Goal: Information Seeking & Learning: Learn about a topic

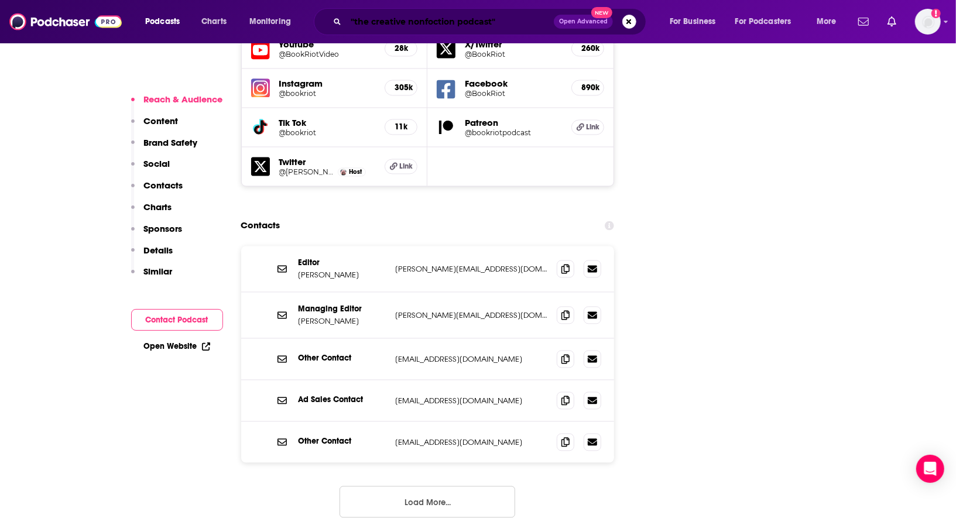
click at [420, 21] on input ""the creative nonfoction podcast"" at bounding box center [450, 21] width 208 height 19
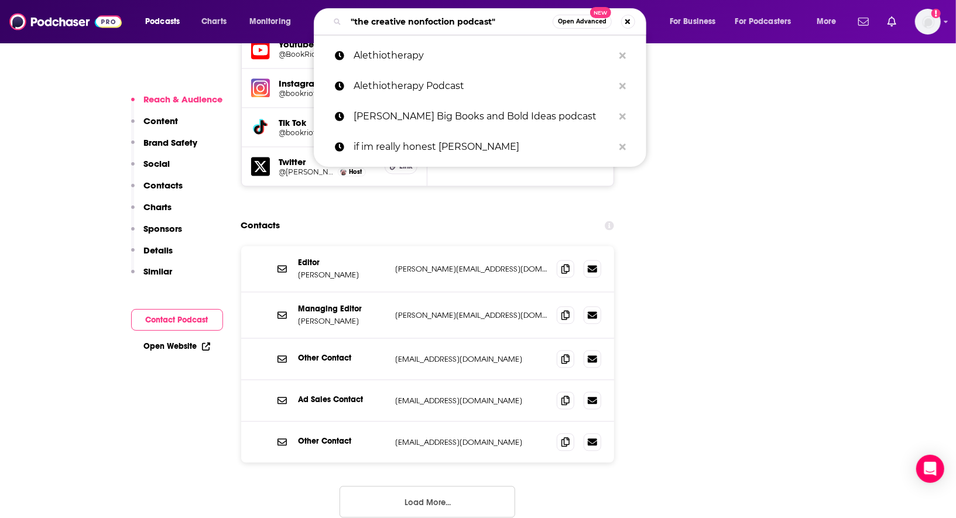
click at [420, 21] on input ""the creative nonfoction podcast"" at bounding box center [449, 21] width 207 height 19
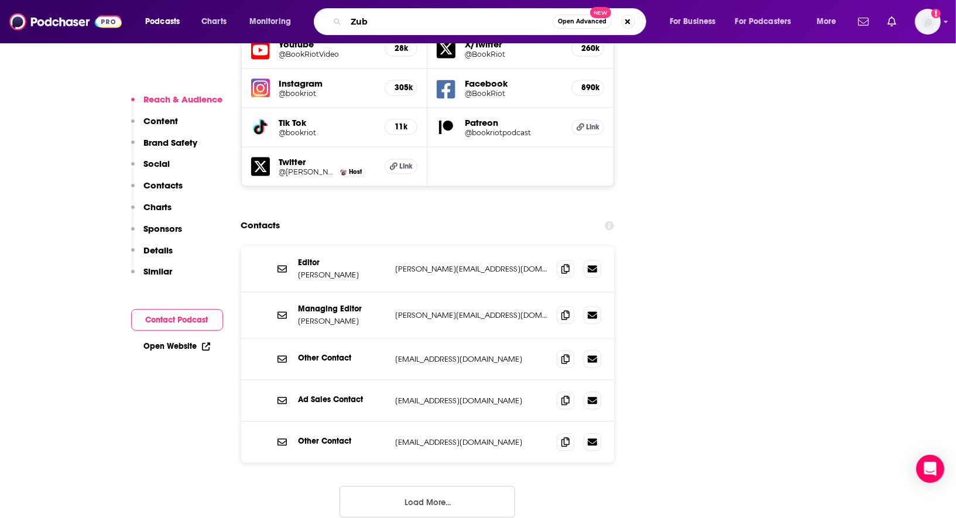
type input "Zuby"
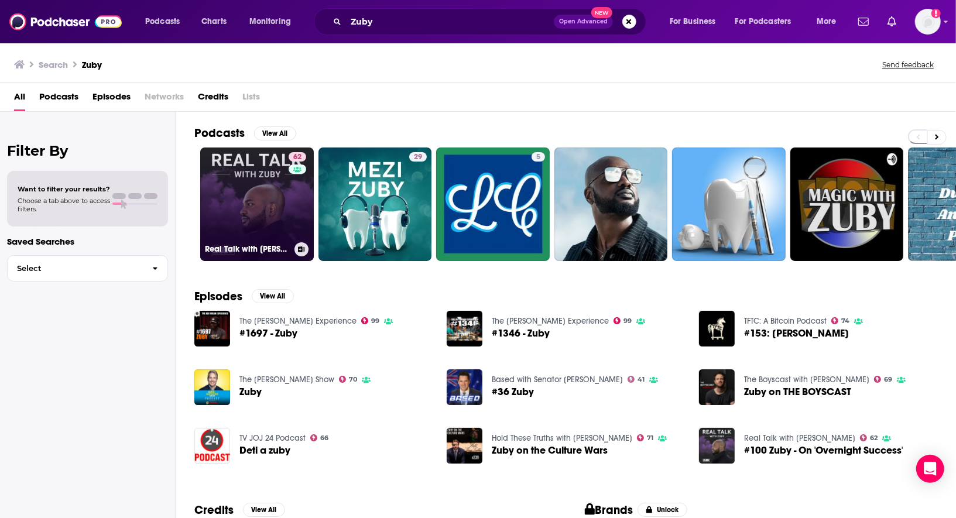
click at [236, 222] on link "62 Real Talk with [PERSON_NAME]" at bounding box center [257, 204] width 114 height 114
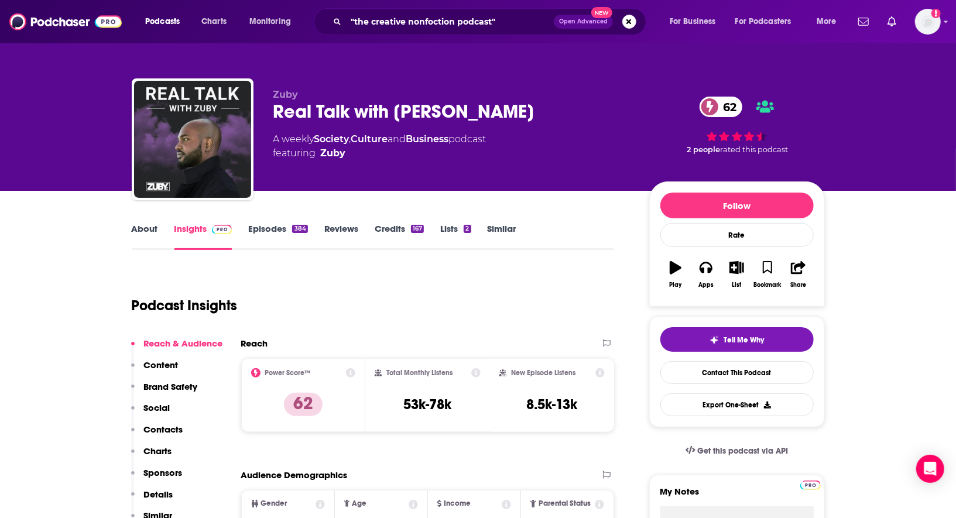
click at [272, 226] on link "Episodes 384" at bounding box center [277, 236] width 59 height 27
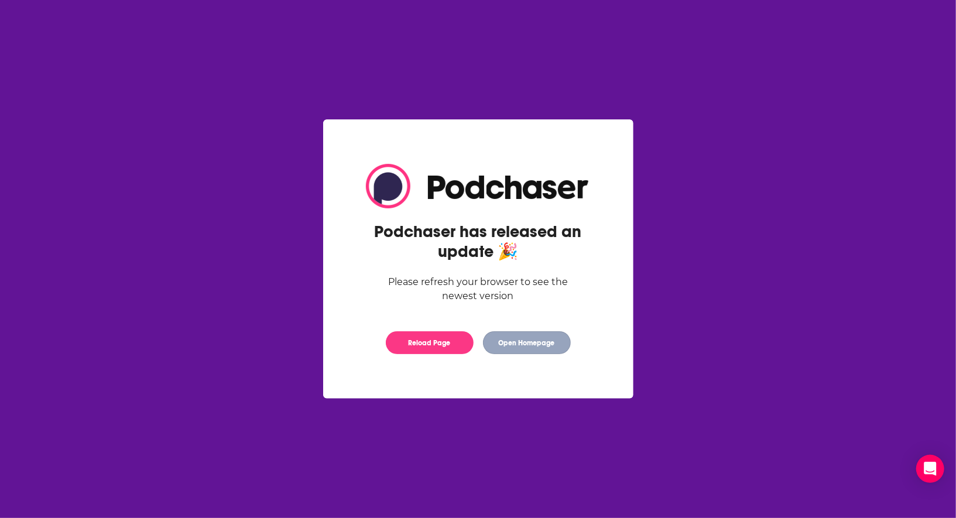
click at [502, 341] on button "Open Homepage" at bounding box center [527, 342] width 88 height 23
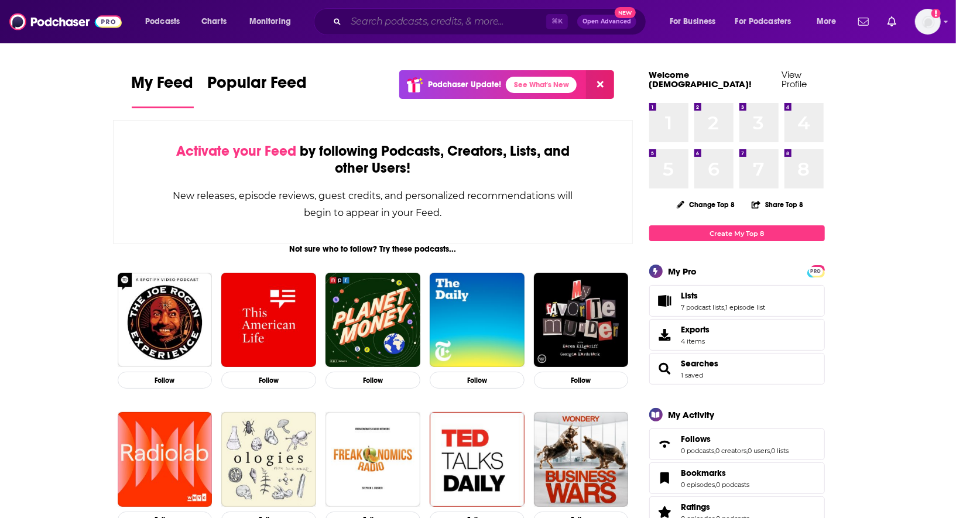
click at [396, 23] on input "Search podcasts, credits, & more..." at bounding box center [446, 21] width 200 height 19
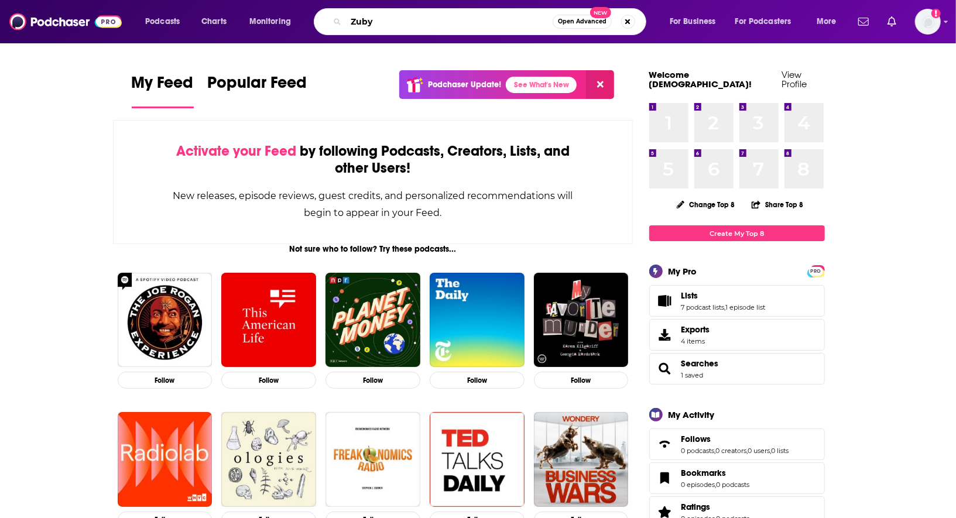
type input "Zuby"
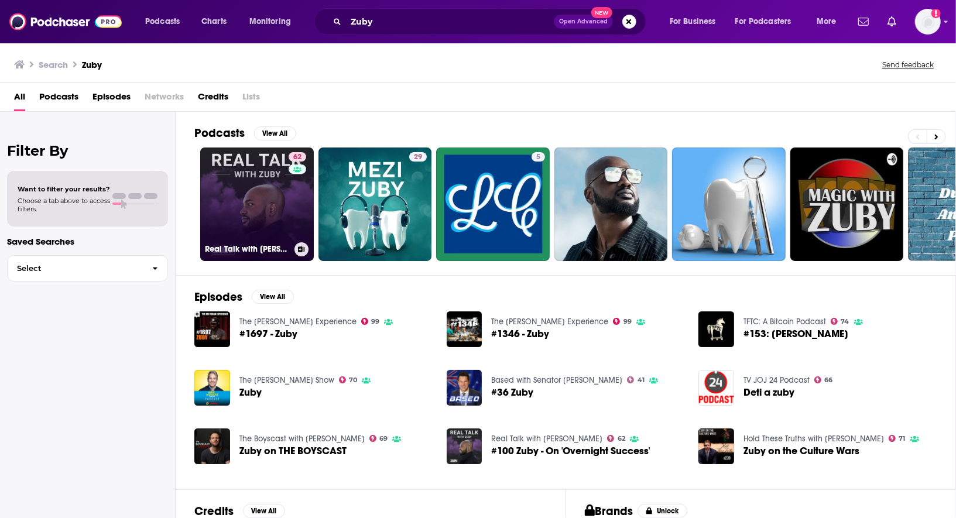
click at [252, 216] on link "62 Real Talk with [PERSON_NAME]" at bounding box center [257, 204] width 114 height 114
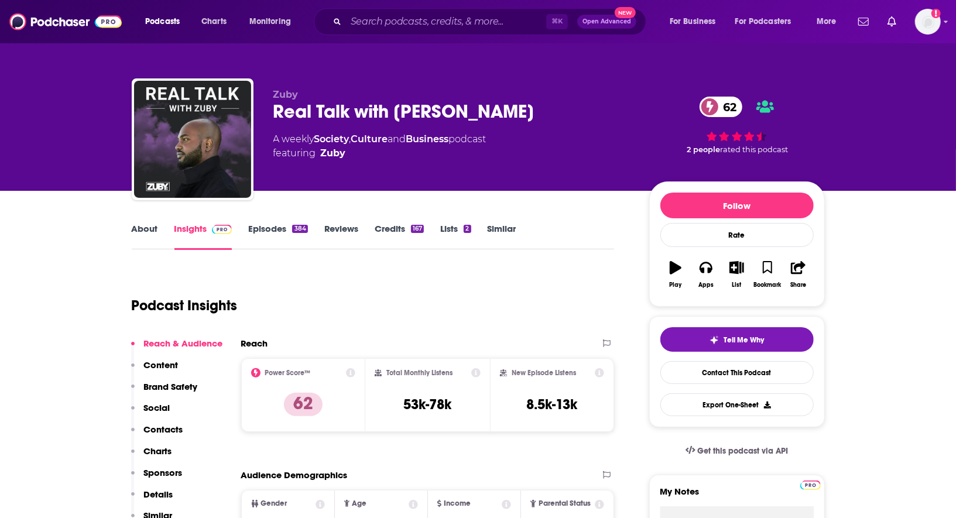
click at [263, 231] on link "Episodes 384" at bounding box center [277, 236] width 59 height 27
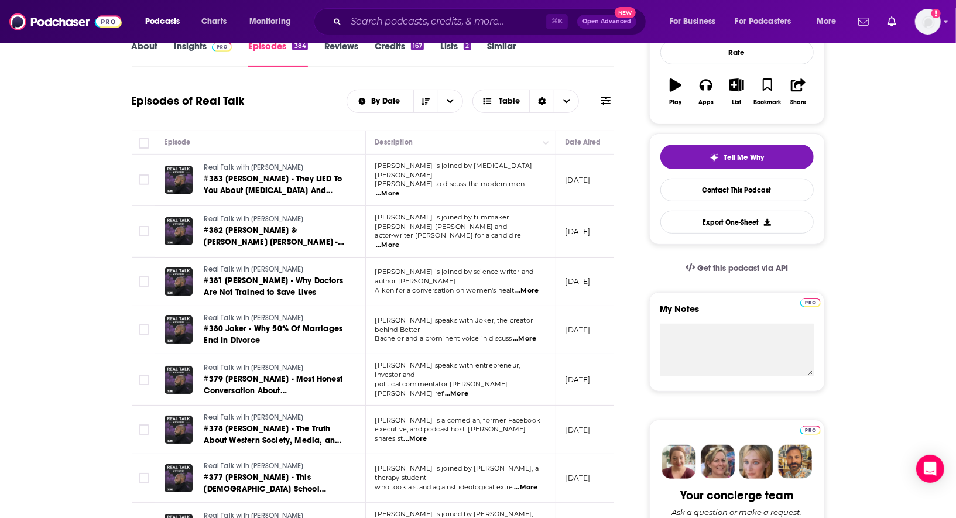
scroll to position [231, 0]
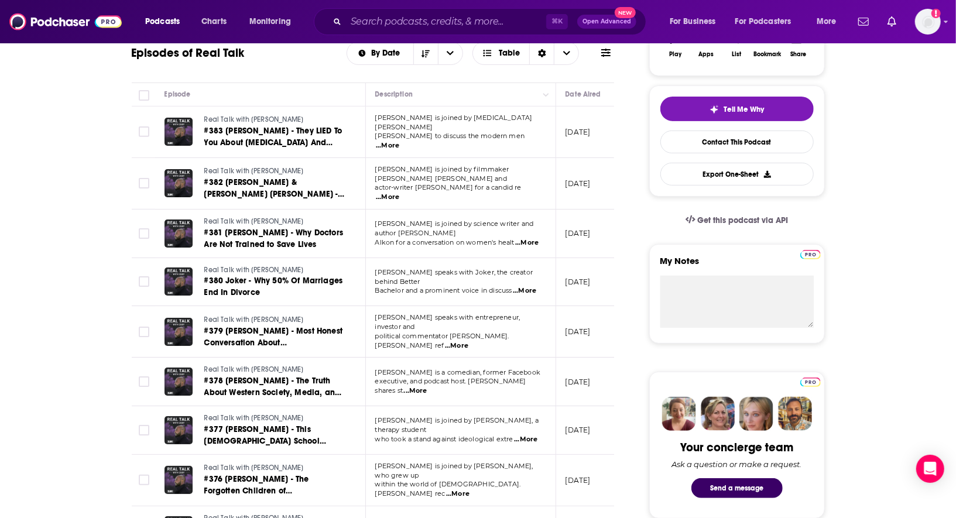
click at [399, 141] on span "...More" at bounding box center [387, 145] width 23 height 9
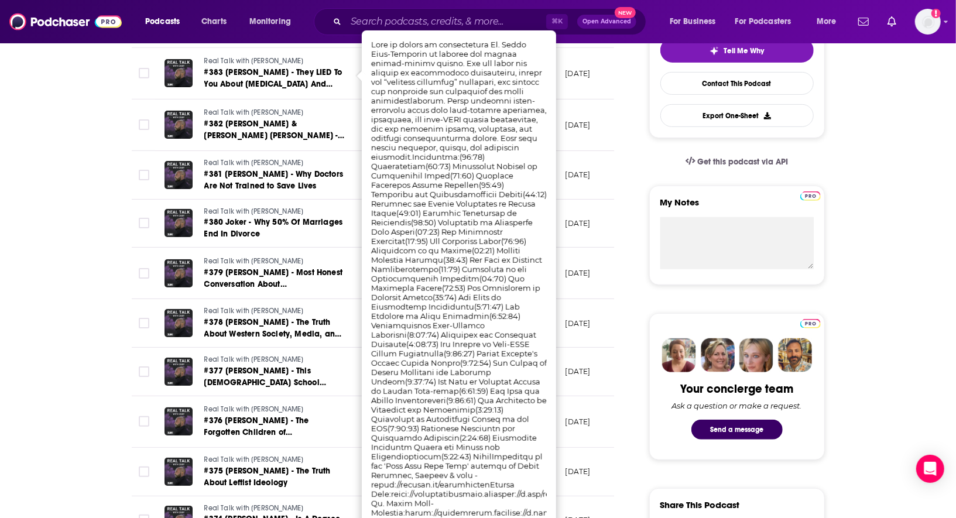
scroll to position [393, 0]
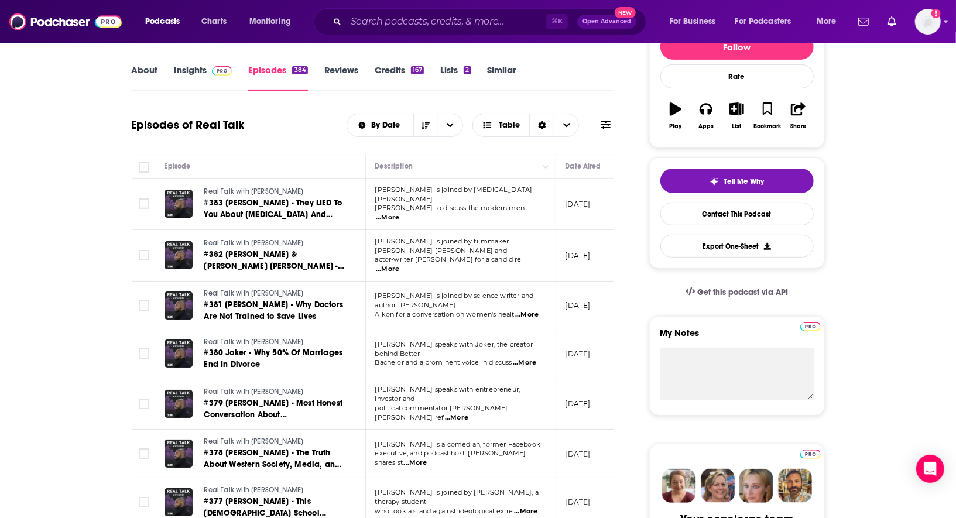
scroll to position [158, 0]
